Goal: Task Accomplishment & Management: Complete application form

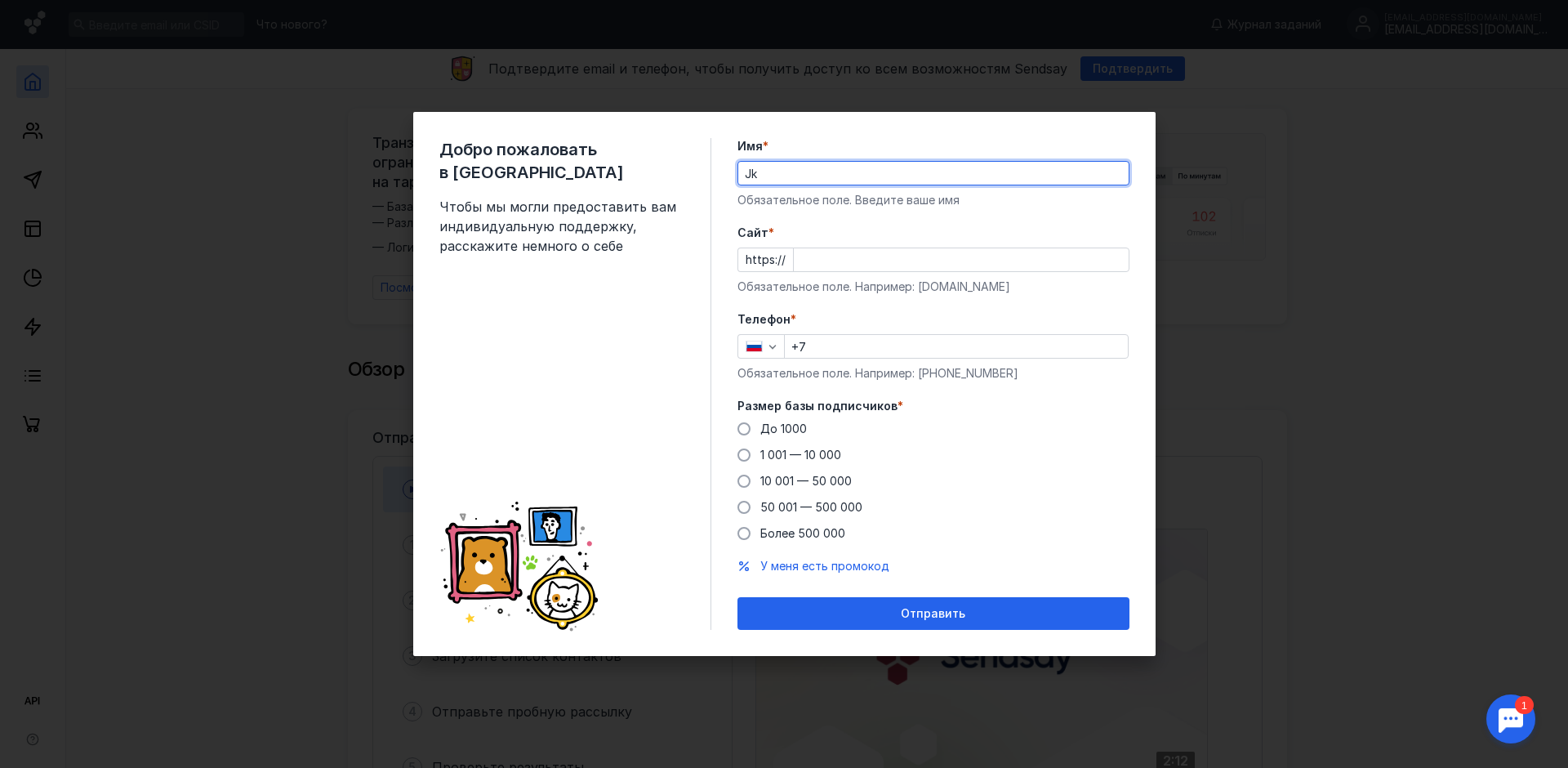
type input "J"
type input "[PERSON_NAME]"
click at [852, 264] on input "Cайт *" at bounding box center [961, 260] width 335 height 23
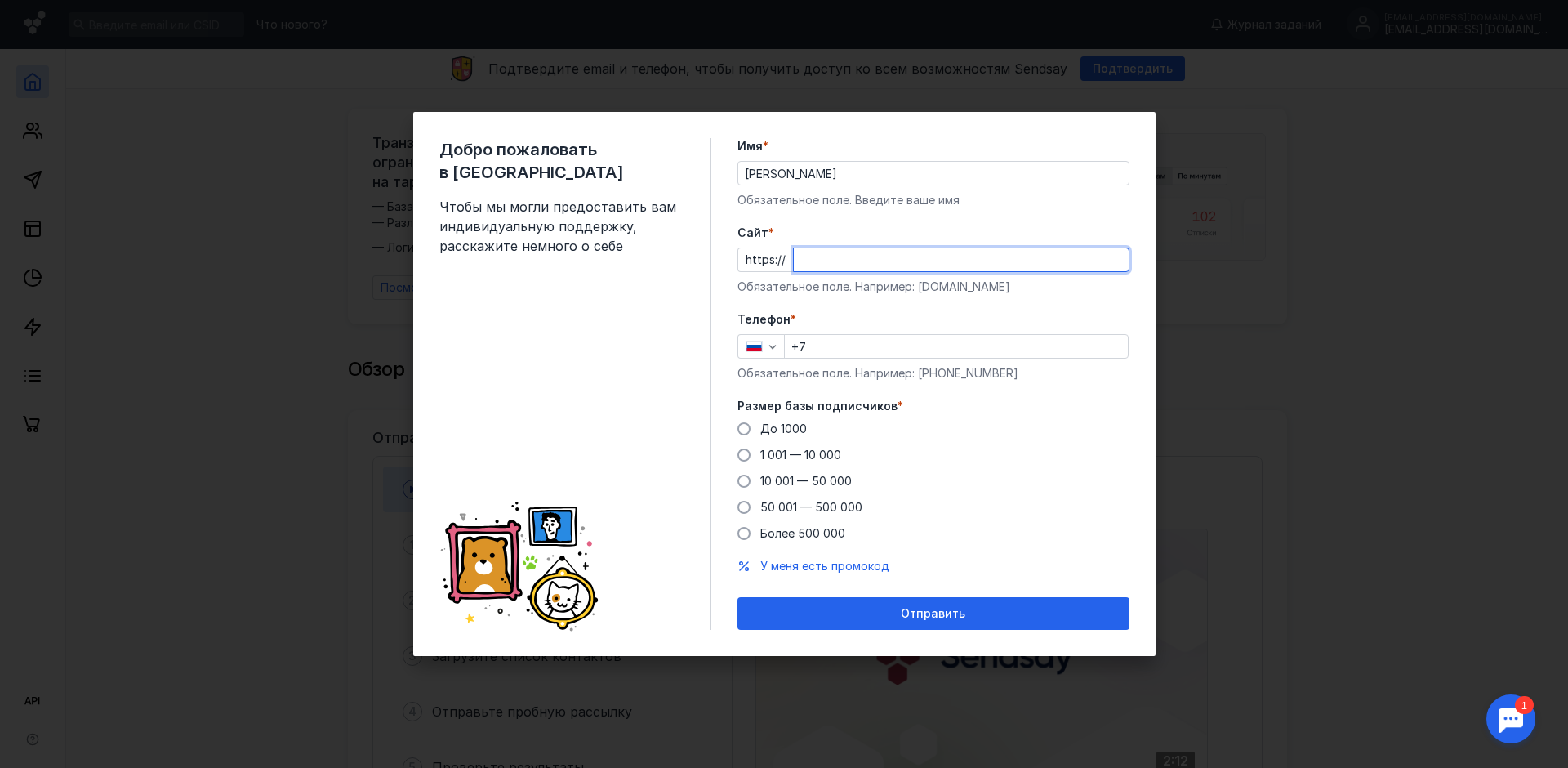
click at [859, 345] on input "+7" at bounding box center [955, 346] width 343 height 23
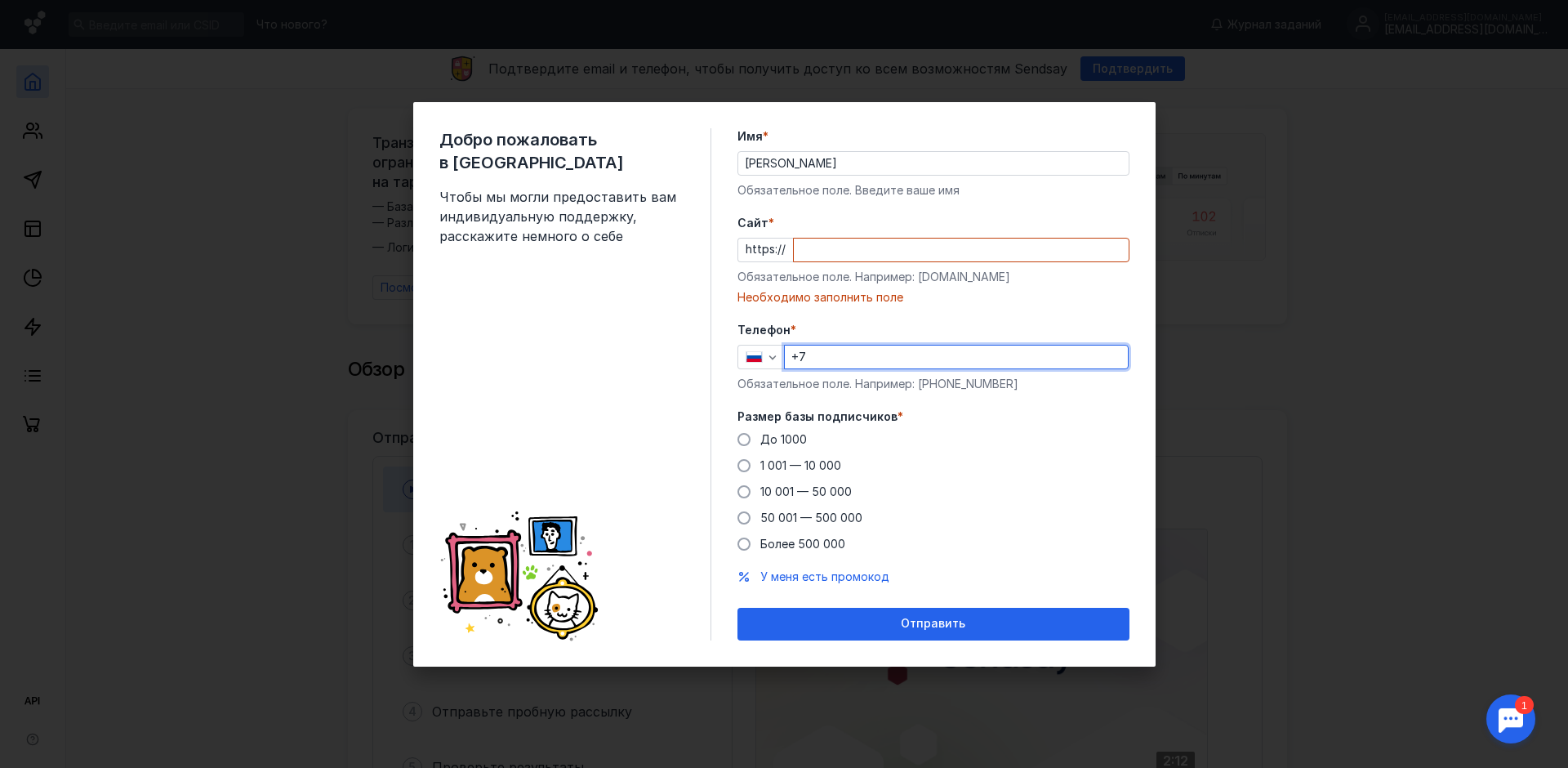
type input "[PHONE_NUMBER]"
click at [770, 434] on span "До 1000" at bounding box center [784, 438] width 47 height 14
click at [0, 0] on input "До 1000" at bounding box center [0, 0] width 0 height 0
click at [814, 252] on input "Cайт *" at bounding box center [961, 250] width 335 height 23
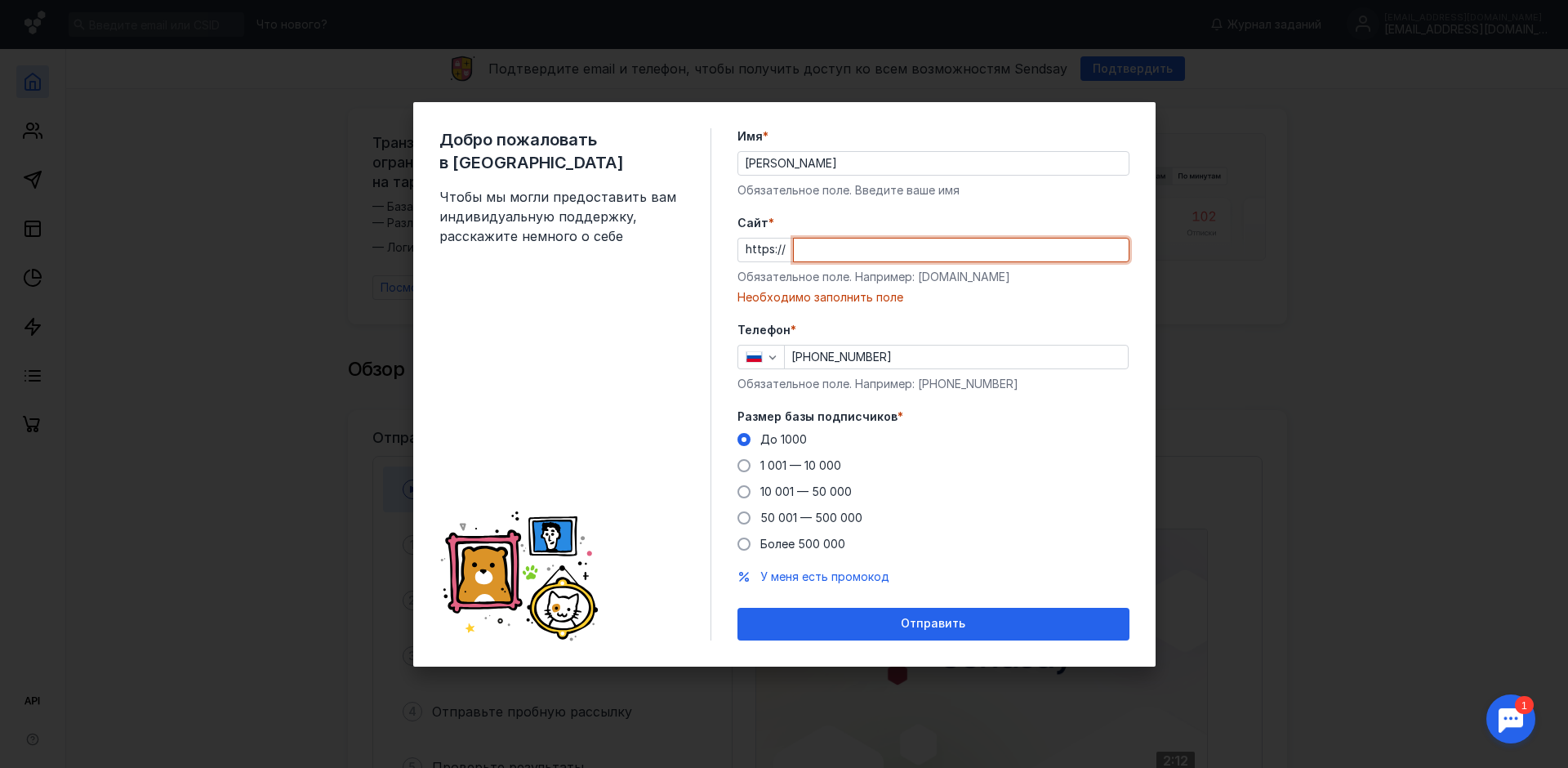
type input "е"
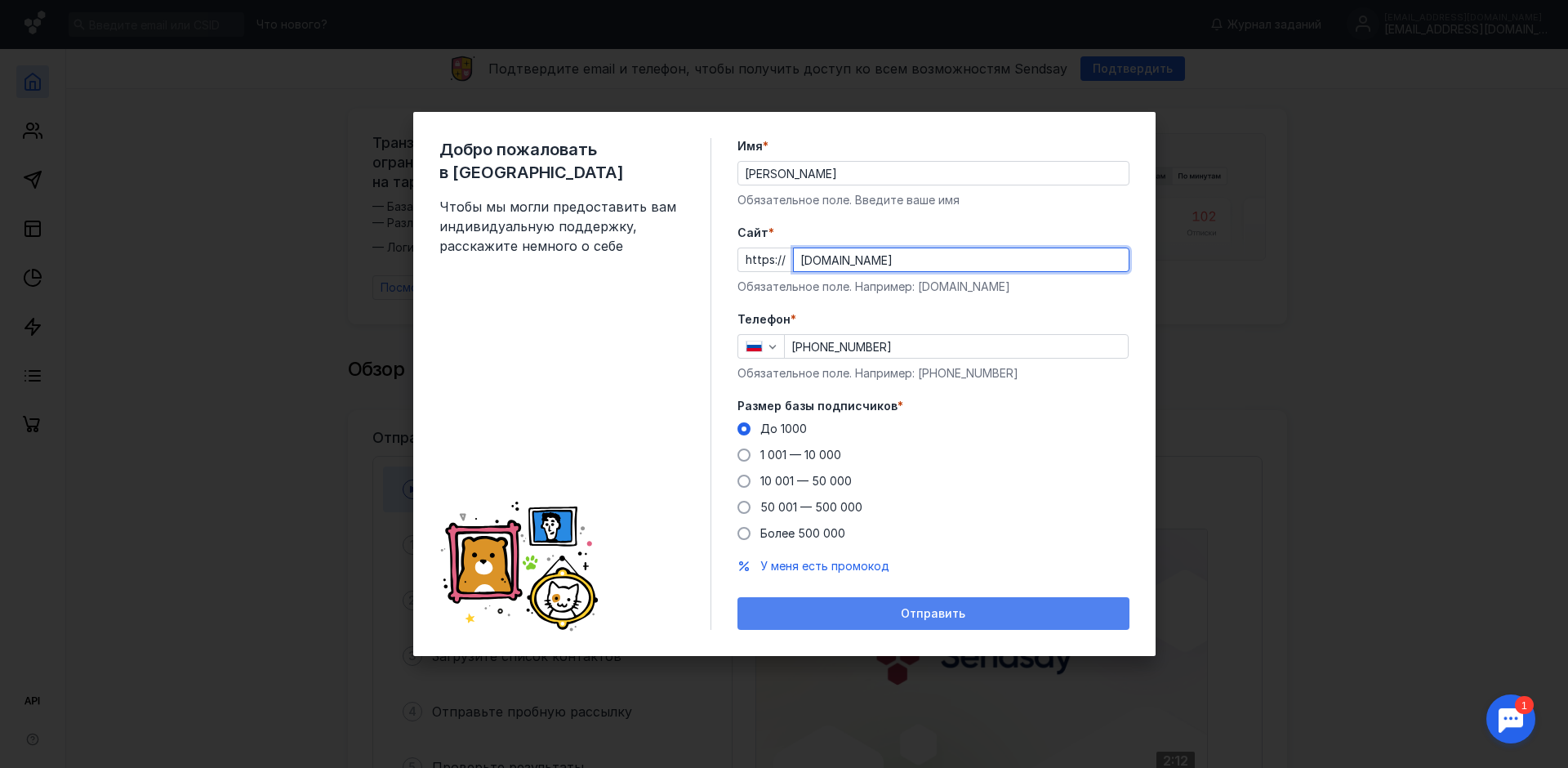
type input "[DOMAIN_NAME]"
click at [867, 617] on div "Отправить" at bounding box center [933, 613] width 375 height 14
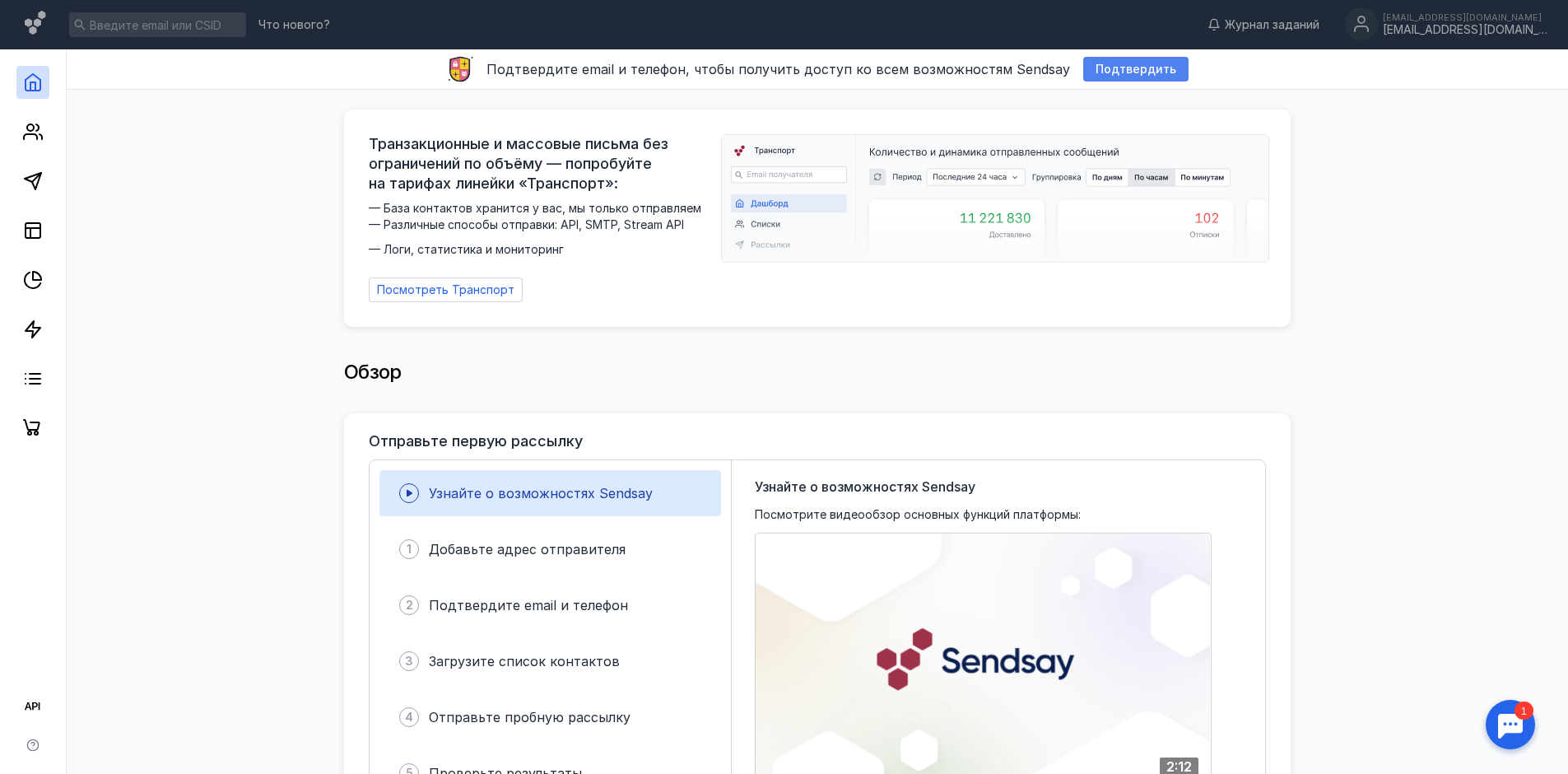
click at [1110, 72] on span "Подтвердить" at bounding box center [1136, 69] width 80 height 14
